Goal: Task Accomplishment & Management: Manage account settings

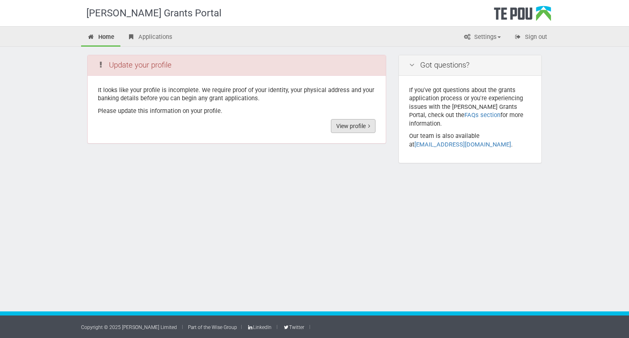
click at [354, 125] on link "View profile" at bounding box center [353, 126] width 45 height 14
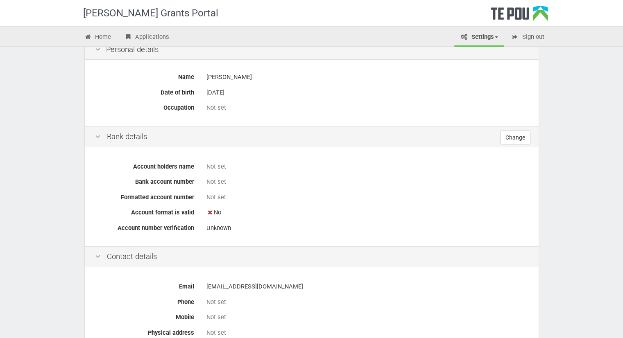
scroll to position [122, 0]
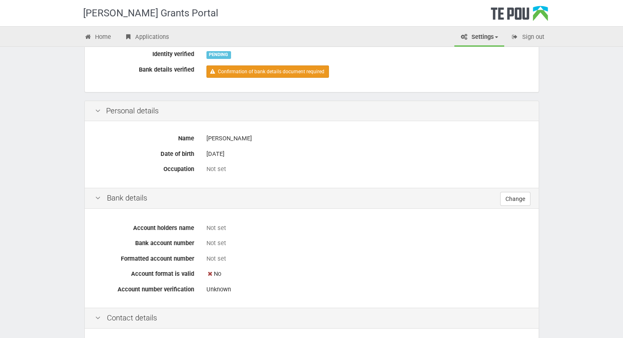
click at [245, 71] on link "Confirmation of bank details document required" at bounding box center [267, 72] width 122 height 12
click at [537, 36] on link "Sign out" at bounding box center [527, 38] width 45 height 18
